Goal: Task Accomplishment & Management: Manage account settings

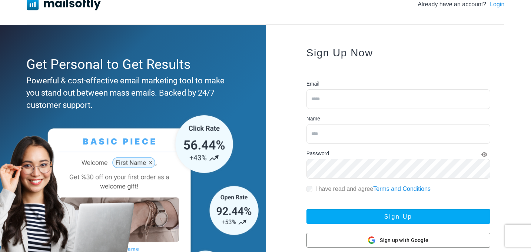
scroll to position [23, 0]
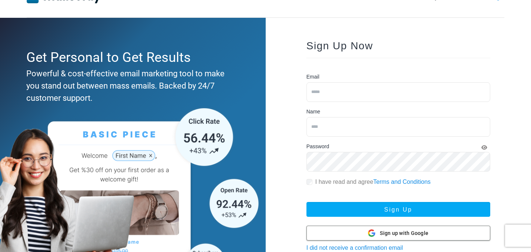
click at [338, 232] on div at bounding box center [398, 233] width 183 height 14
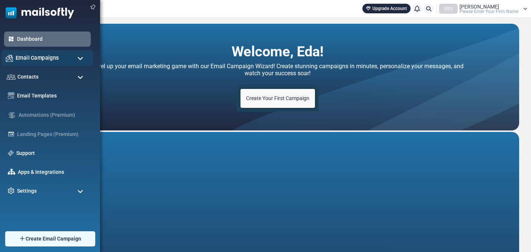
click at [26, 57] on span "Email Campaigns" at bounding box center [37, 58] width 43 height 8
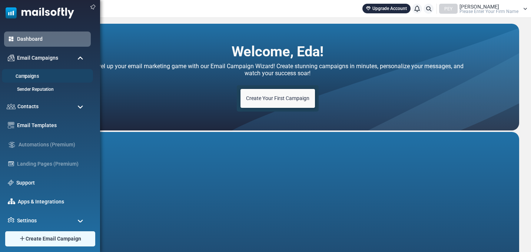
click at [27, 77] on link "Campaigns" at bounding box center [46, 76] width 89 height 7
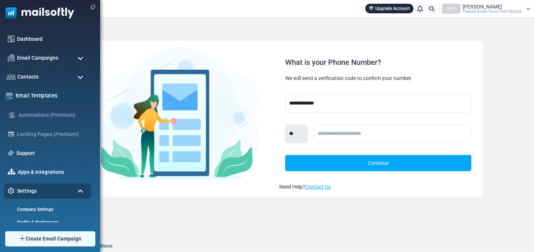
click at [33, 91] on div "Email Templates" at bounding box center [47, 96] width 91 height 16
click at [33, 99] on link "Email Templates" at bounding box center [52, 96] width 73 height 8
click at [47, 96] on link "Email Templates" at bounding box center [52, 96] width 73 height 8
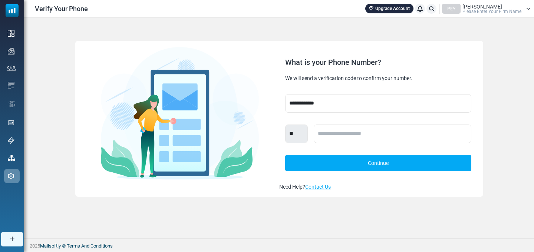
click at [480, 10] on span "Please Enter Your Firm Name" at bounding box center [491, 11] width 59 height 4
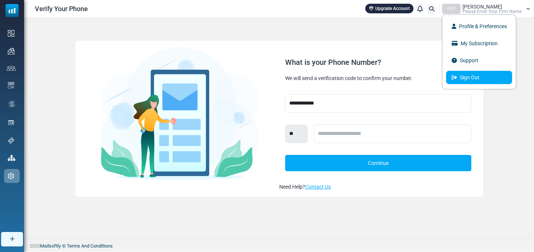
click at [472, 80] on link "Sign Out" at bounding box center [479, 77] width 66 height 13
